Goal: Information Seeking & Learning: Learn about a topic

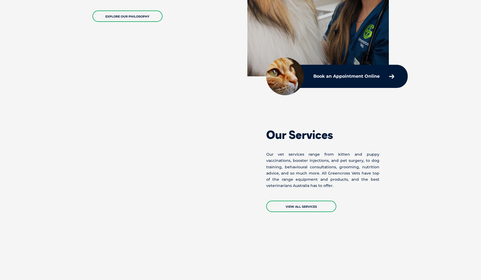
scroll to position [348, 0]
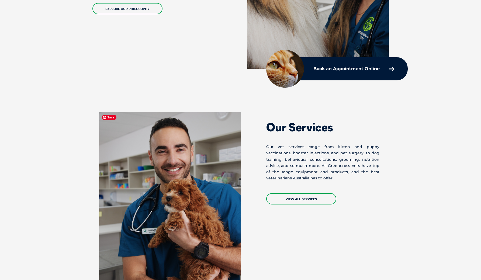
click at [189, 185] on img at bounding box center [170, 200] width 142 height 177
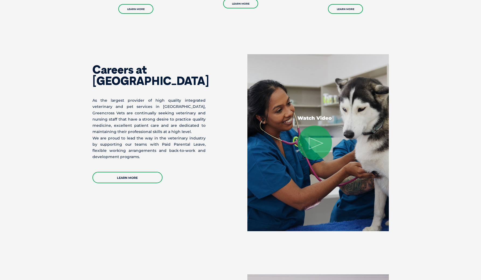
scroll to position [778, 0]
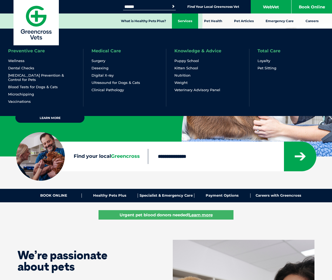
click at [180, 25] on link "Services" at bounding box center [185, 20] width 26 height 15
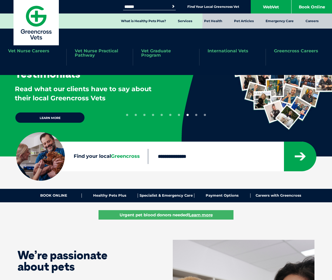
click at [289, 50] on link "Greencross Careers" at bounding box center [296, 51] width 44 height 4
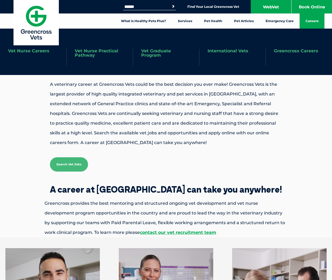
click at [90, 53] on link "Vet Nurse Practical Pathway" at bounding box center [100, 53] width 50 height 9
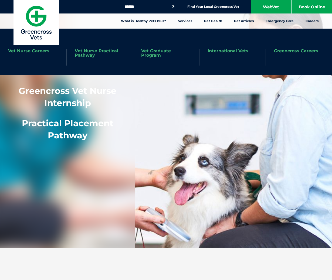
click at [44, 51] on link "Vet Nurse Careers" at bounding box center [28, 51] width 41 height 4
click at [81, 52] on link "Vet Nurse Practical Pathway" at bounding box center [100, 53] width 50 height 9
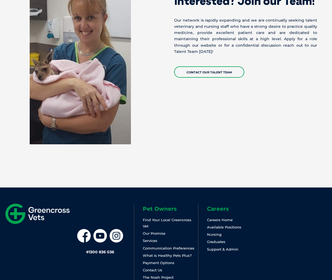
scroll to position [1516, 0]
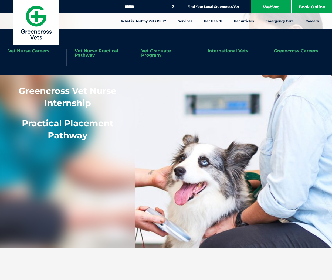
click at [163, 55] on link "Vet Graduate Program" at bounding box center [166, 53] width 50 height 9
